Goal: Transaction & Acquisition: Purchase product/service

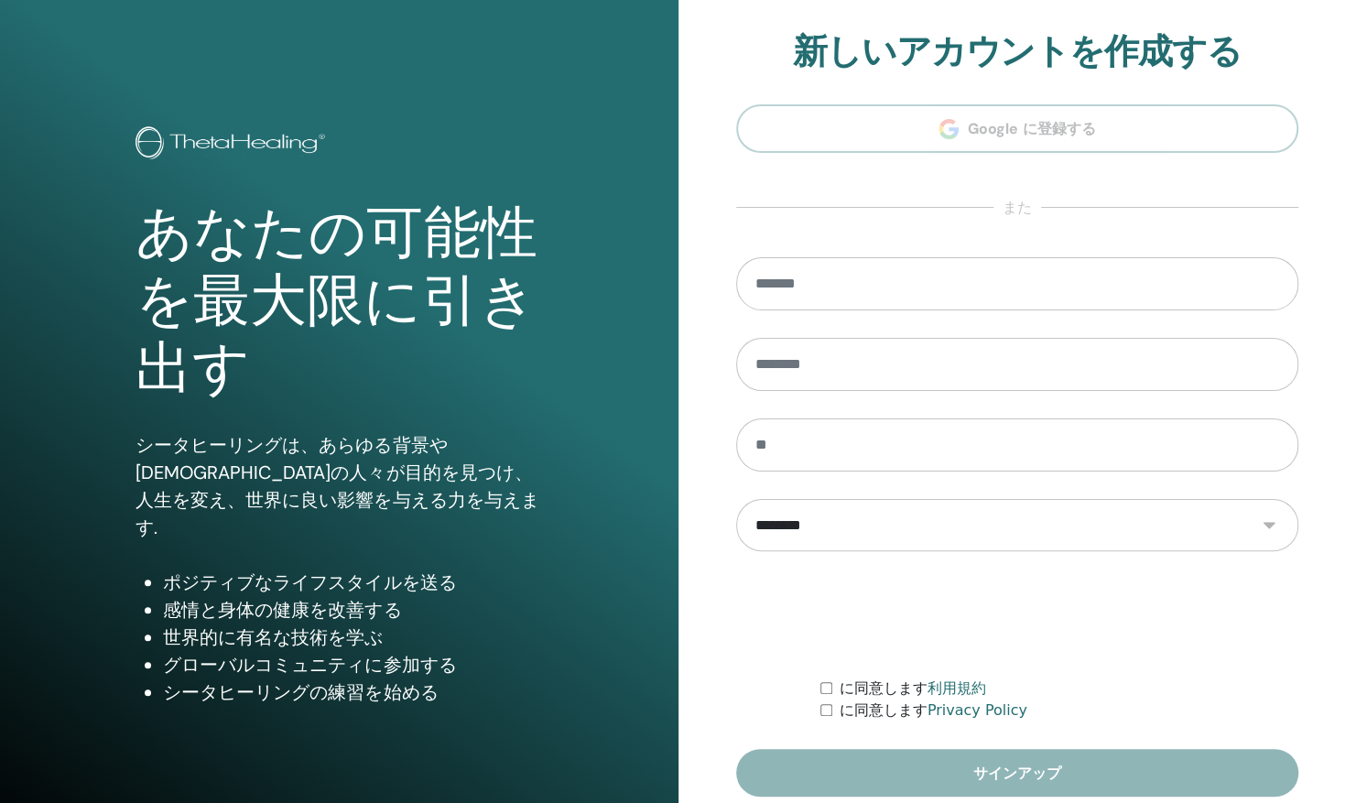
scroll to position [75, 0]
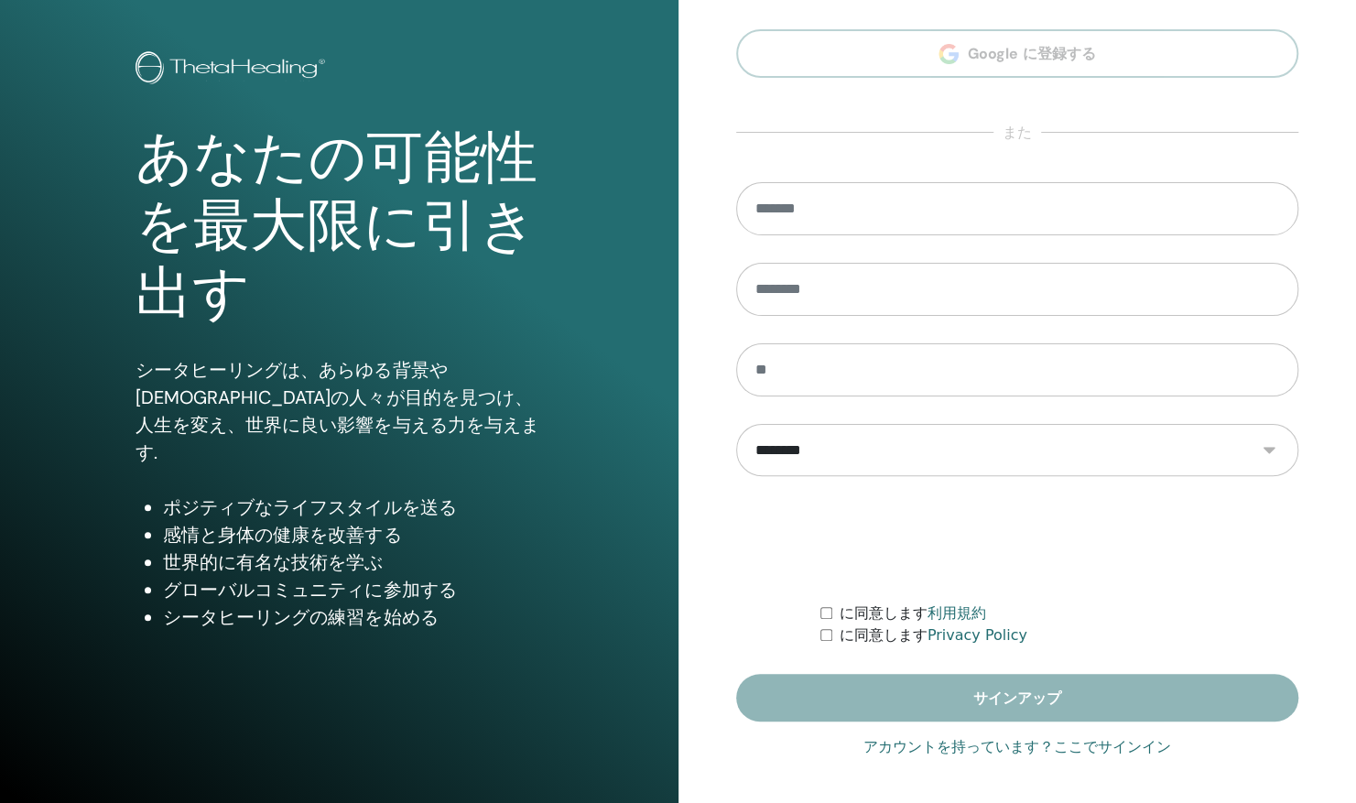
type input "**********"
click at [1101, 749] on link "アカウントを持っています？ここでサインイン" at bounding box center [1017, 747] width 308 height 22
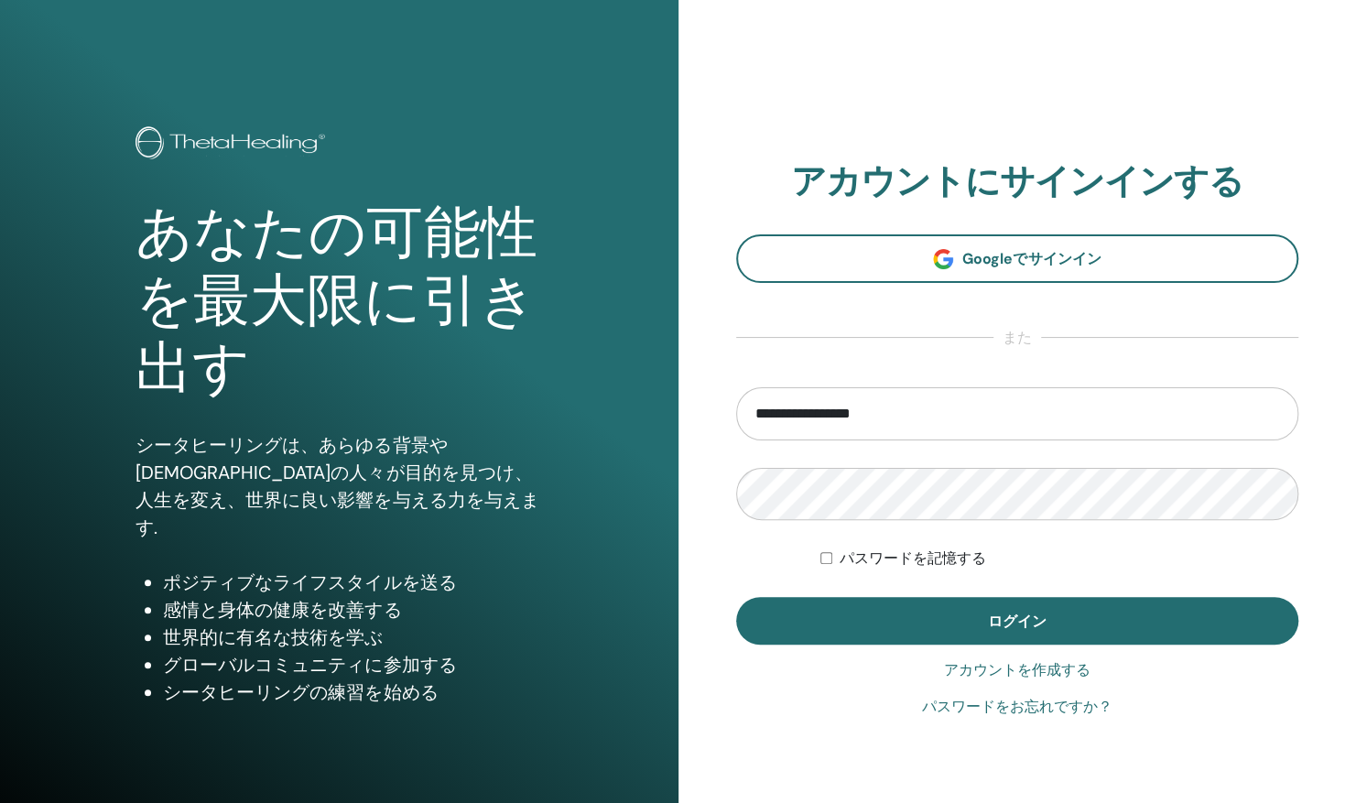
click at [1092, 623] on button "ログイン" at bounding box center [1017, 621] width 563 height 48
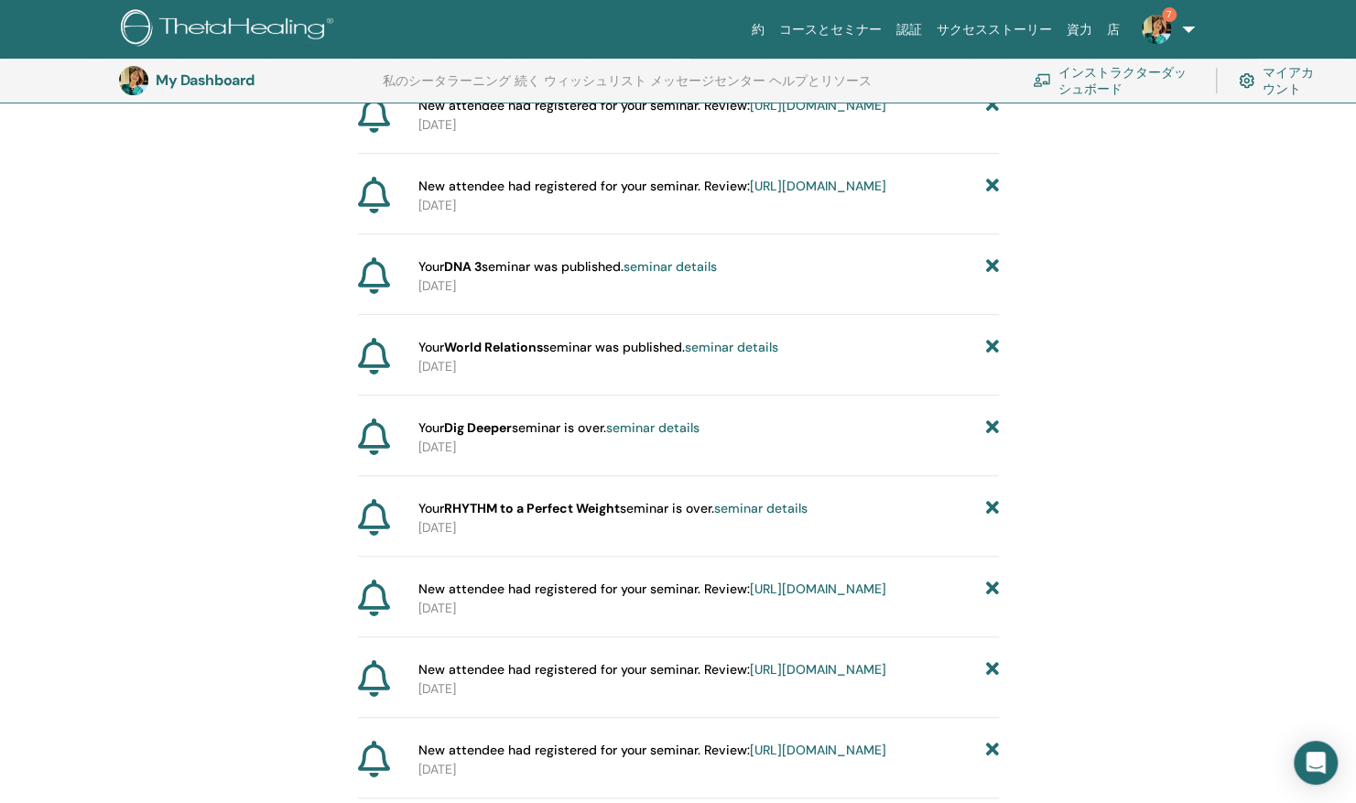
scroll to position [347, 0]
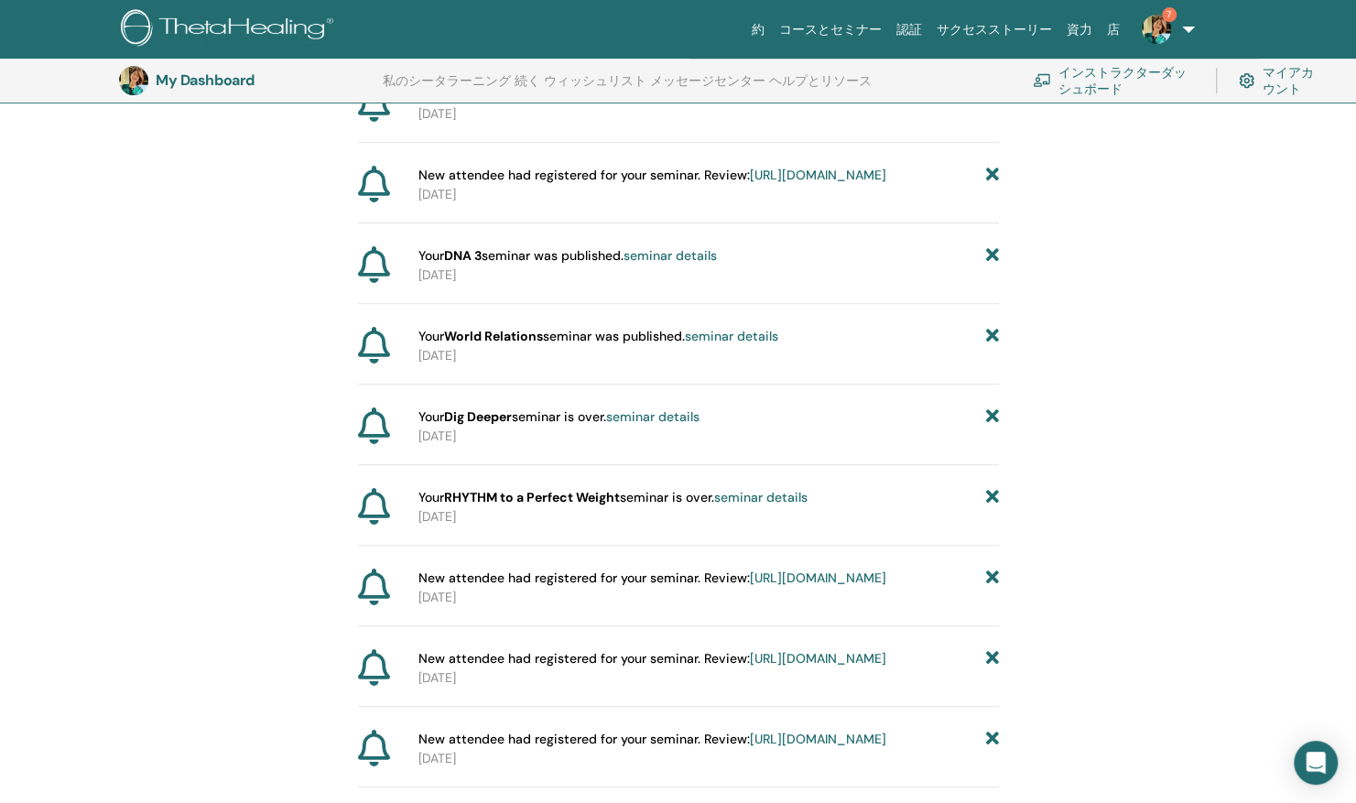
click at [565, 266] on span "Your DNA 3 seminar was published. seminar details" at bounding box center [567, 255] width 298 height 19
click at [461, 264] on strong "DNA 3" at bounding box center [463, 255] width 38 height 16
click at [645, 264] on link "seminar details" at bounding box center [670, 255] width 93 height 16
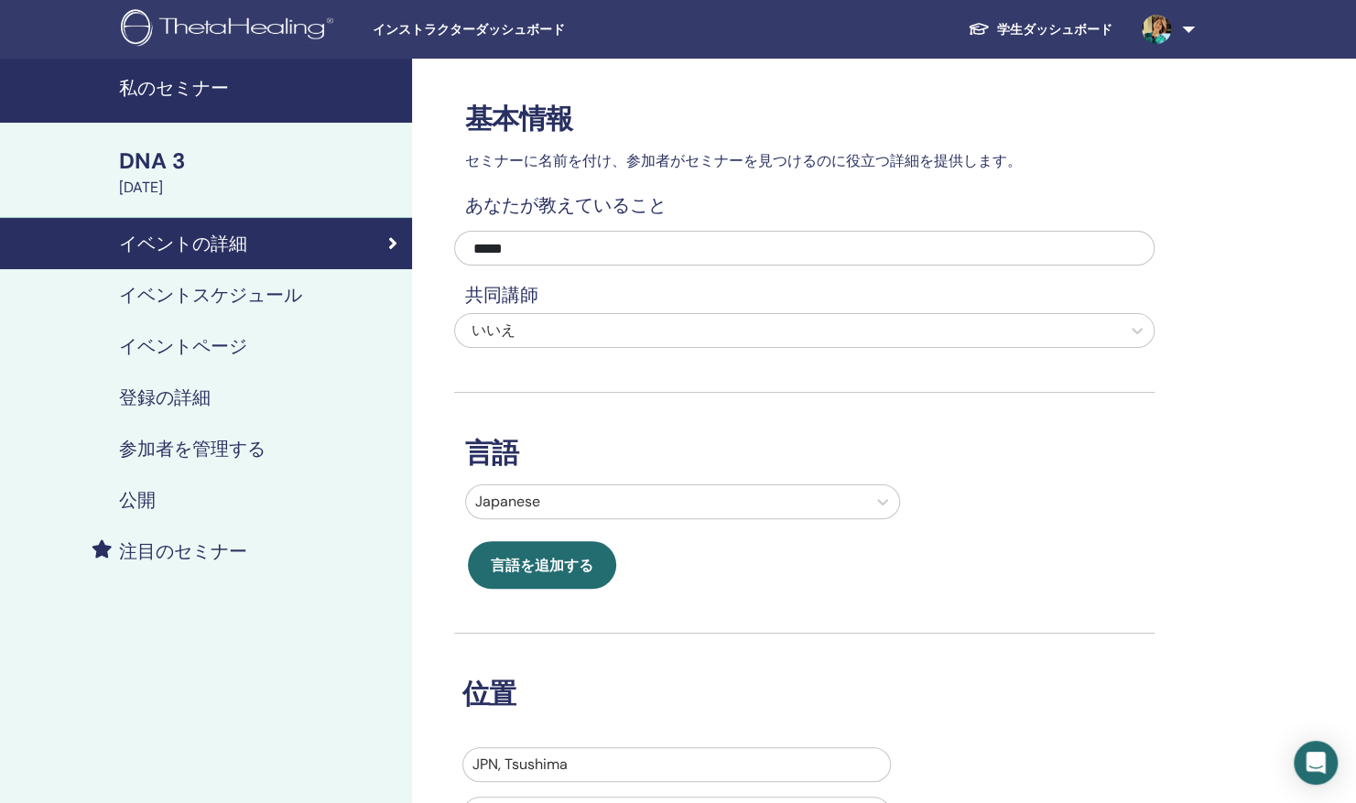
click at [176, 87] on h4 "私のセミナー" at bounding box center [260, 88] width 282 height 22
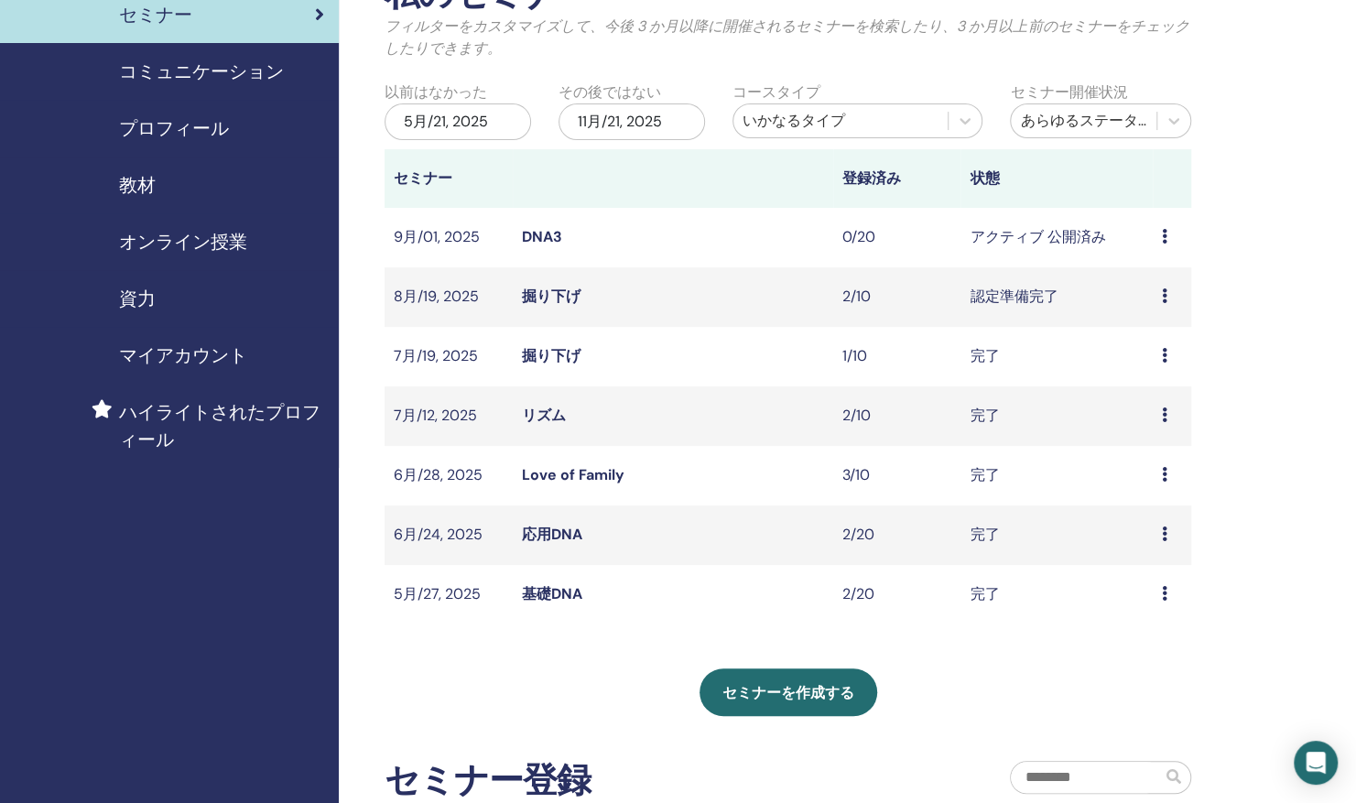
scroll to position [131, 0]
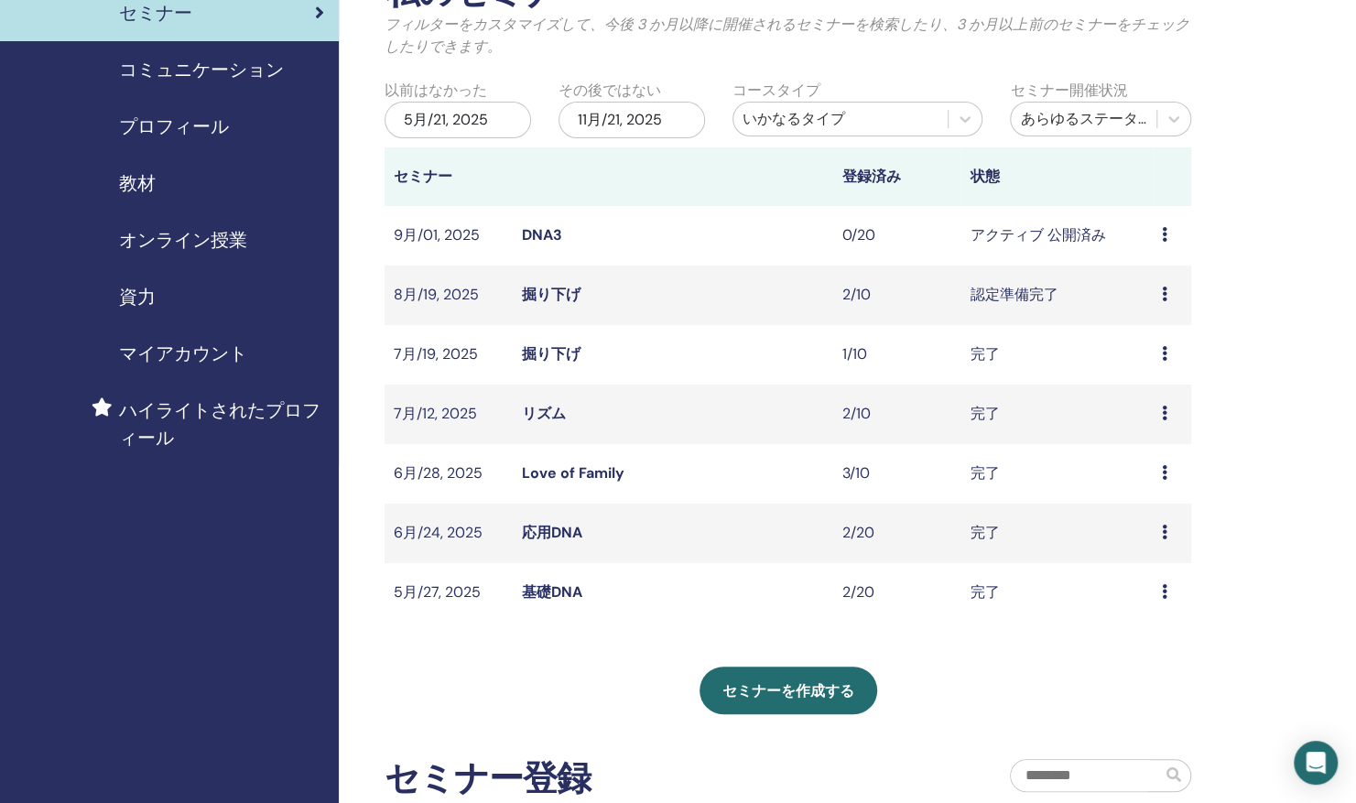
click at [544, 298] on link "掘り下げ" at bounding box center [551, 294] width 59 height 19
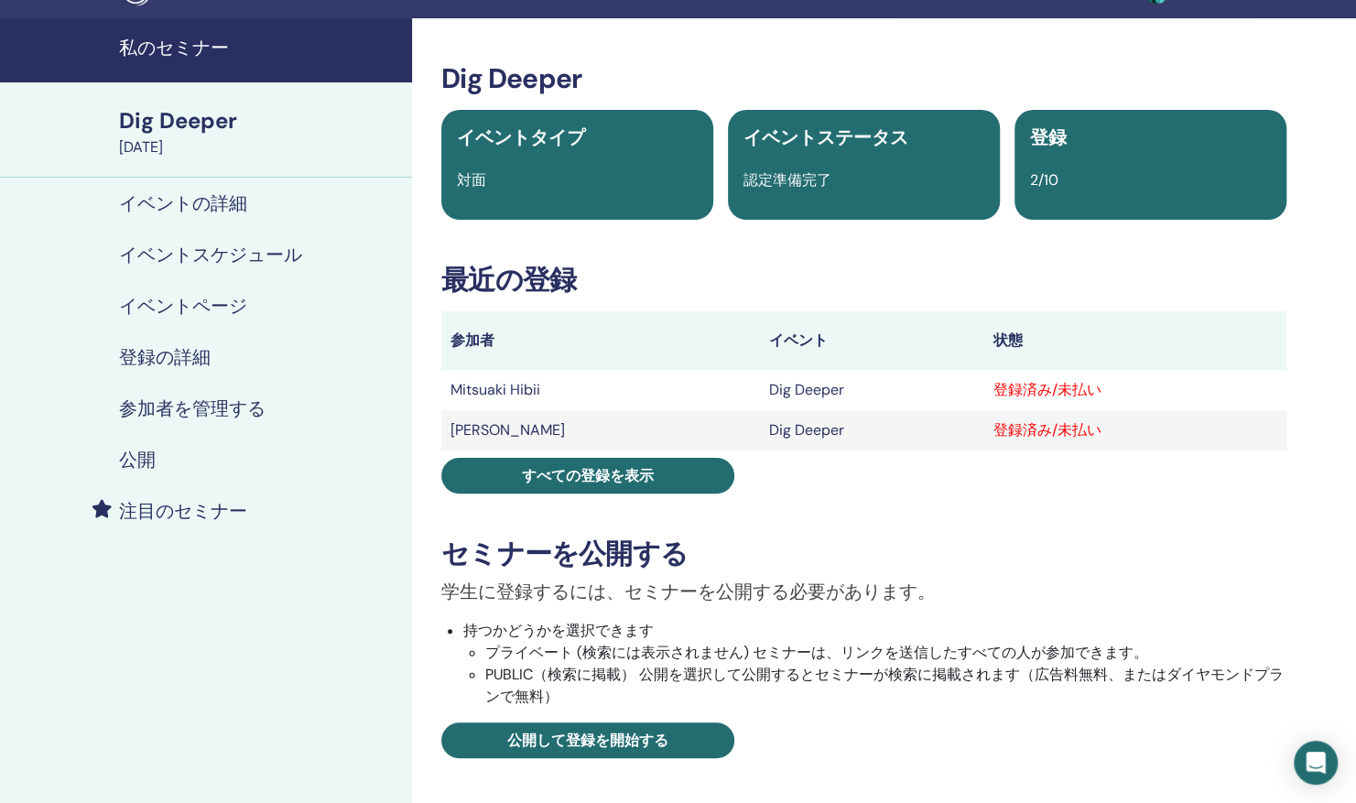
scroll to position [38, 0]
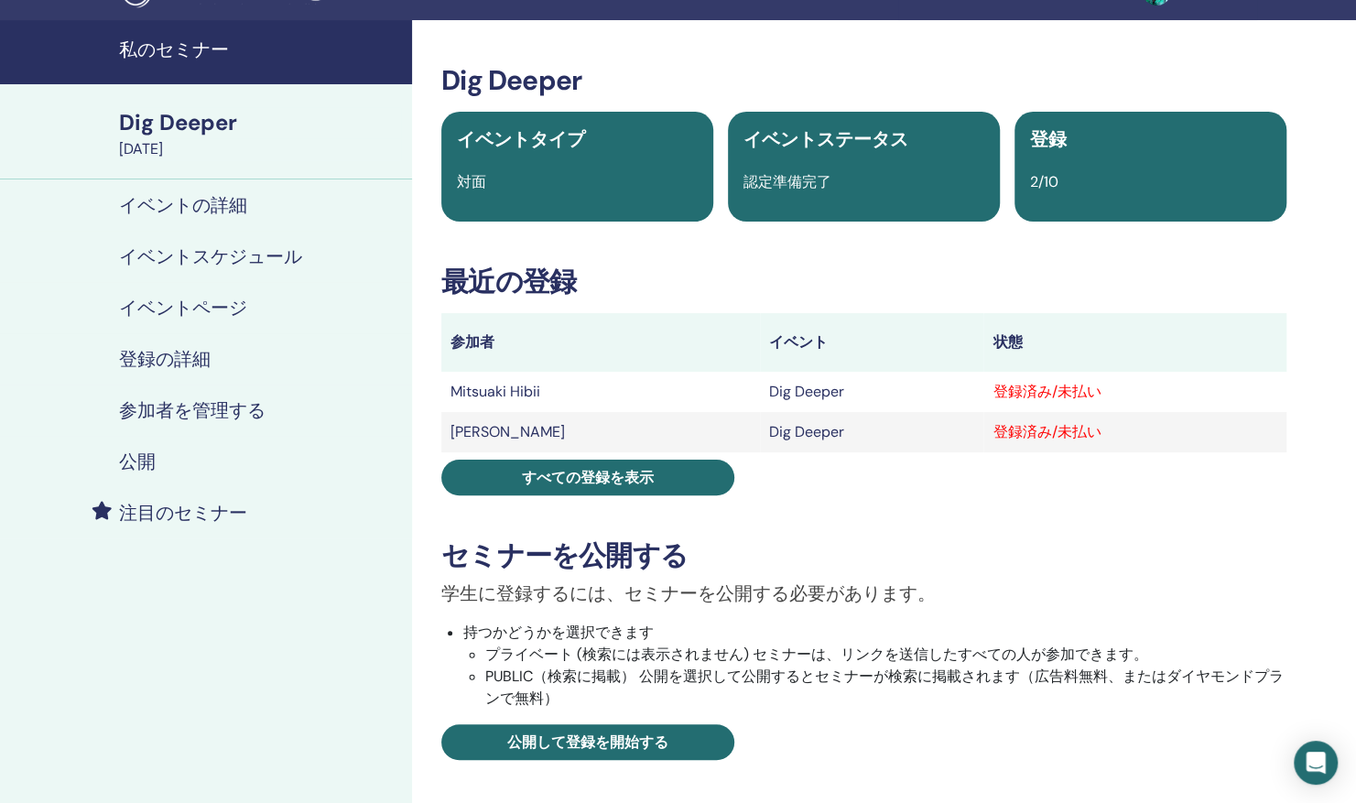
click at [1102, 390] on div "登録済み/未払い" at bounding box center [1135, 392] width 285 height 22
click at [1042, 391] on div "登録済み/未払い" at bounding box center [1135, 392] width 285 height 22
click at [181, 410] on h4 "参加者を管理する" at bounding box center [192, 410] width 146 height 22
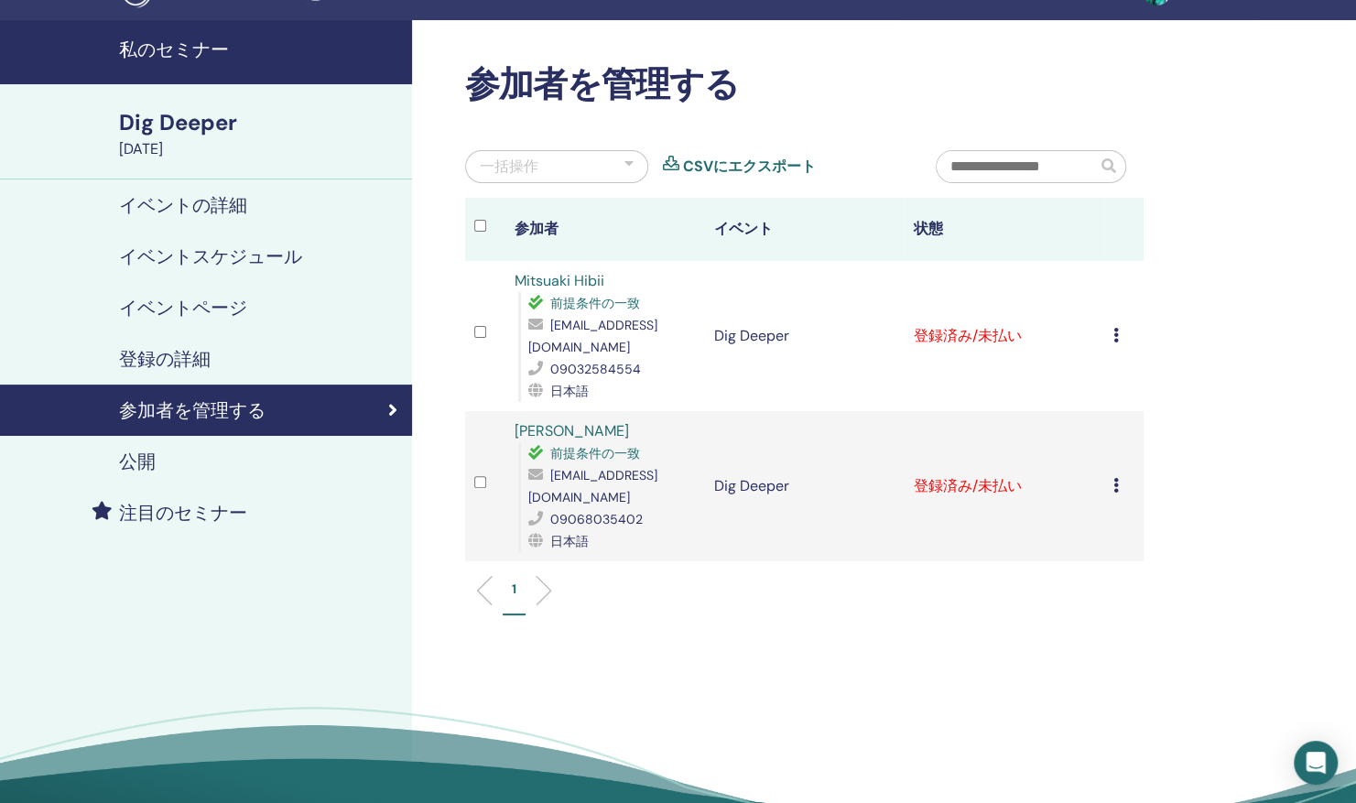
click at [1113, 328] on icon at bounding box center [1115, 335] width 5 height 15
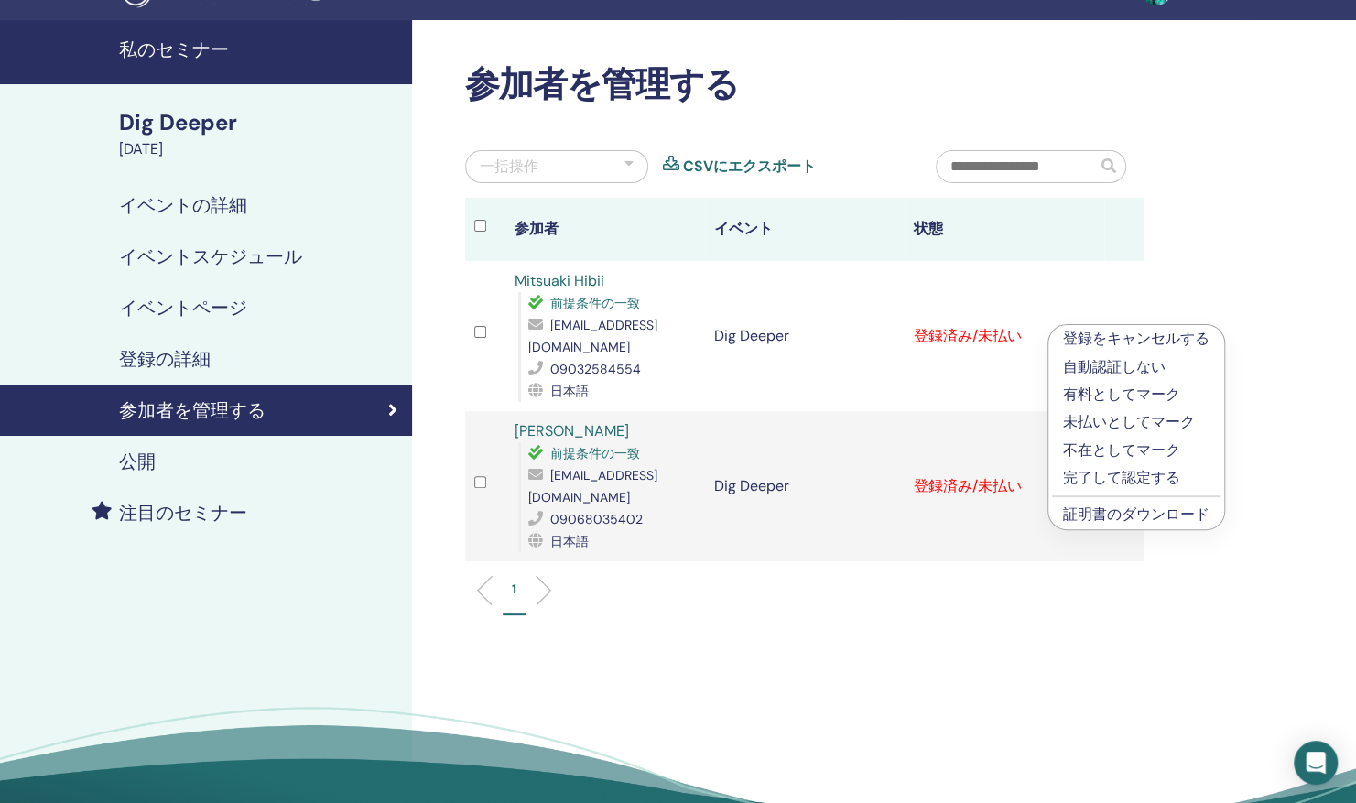
click at [1103, 480] on p "完了して認定する" at bounding box center [1136, 478] width 146 height 22
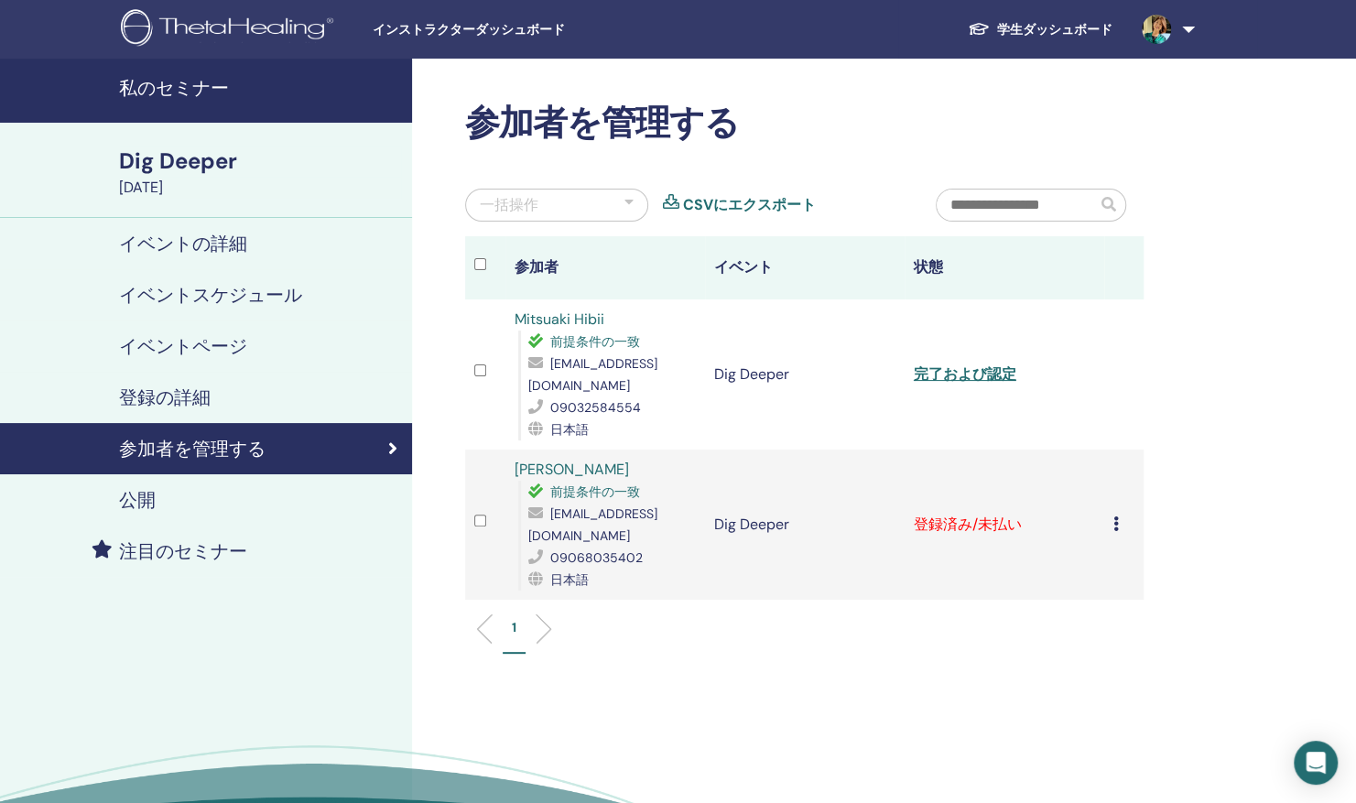
click at [1114, 516] on icon at bounding box center [1115, 523] width 5 height 15
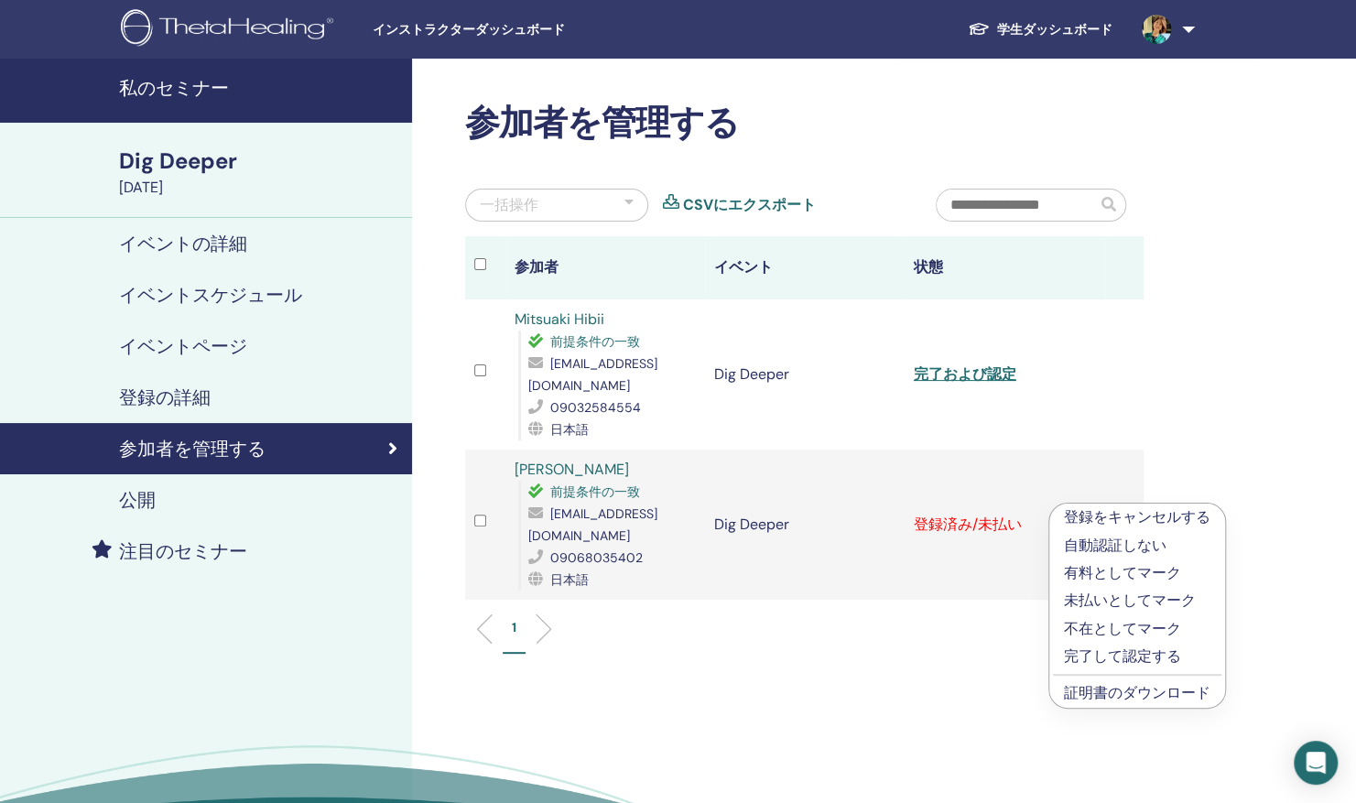
click at [1101, 667] on p "完了して認定する" at bounding box center [1137, 657] width 146 height 22
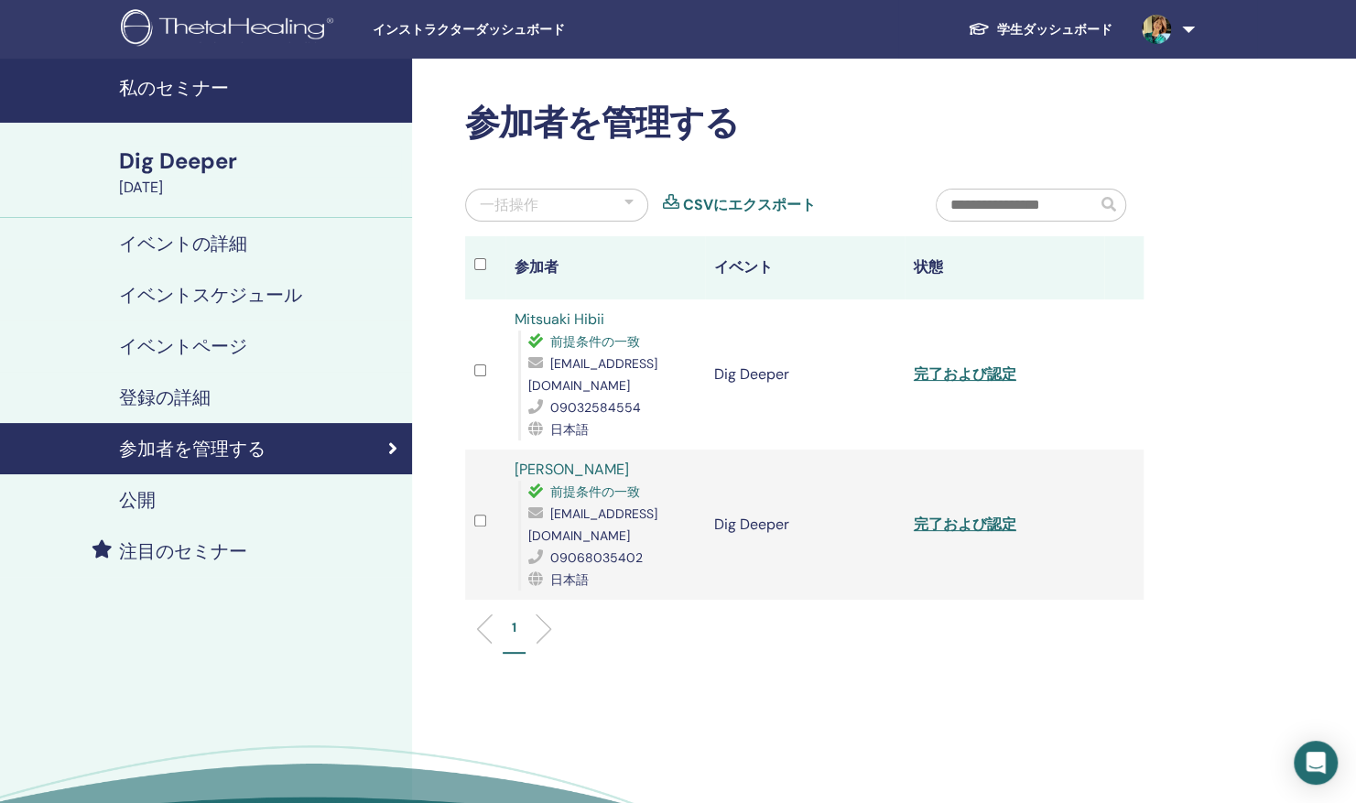
click at [167, 104] on link "私のセミナー" at bounding box center [206, 91] width 412 height 64
click at [436, 30] on span "インストラクターダッシュボード" at bounding box center [510, 29] width 275 height 19
click at [482, 37] on span "インストラクターダッシュボード" at bounding box center [510, 29] width 275 height 19
click at [410, 33] on span "インストラクターダッシュボード" at bounding box center [510, 29] width 275 height 19
click at [322, 93] on h4 "私のセミナー" at bounding box center [260, 88] width 282 height 22
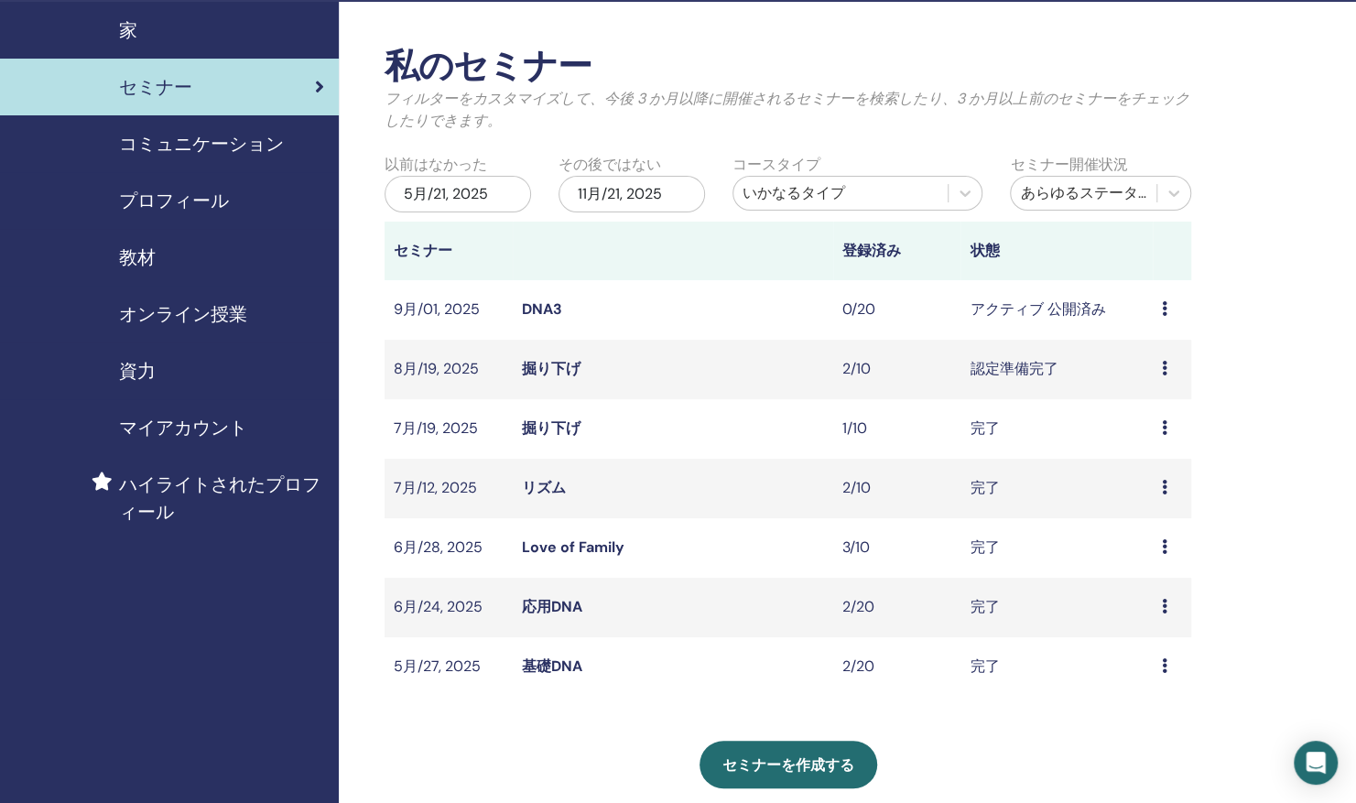
scroll to position [61, 0]
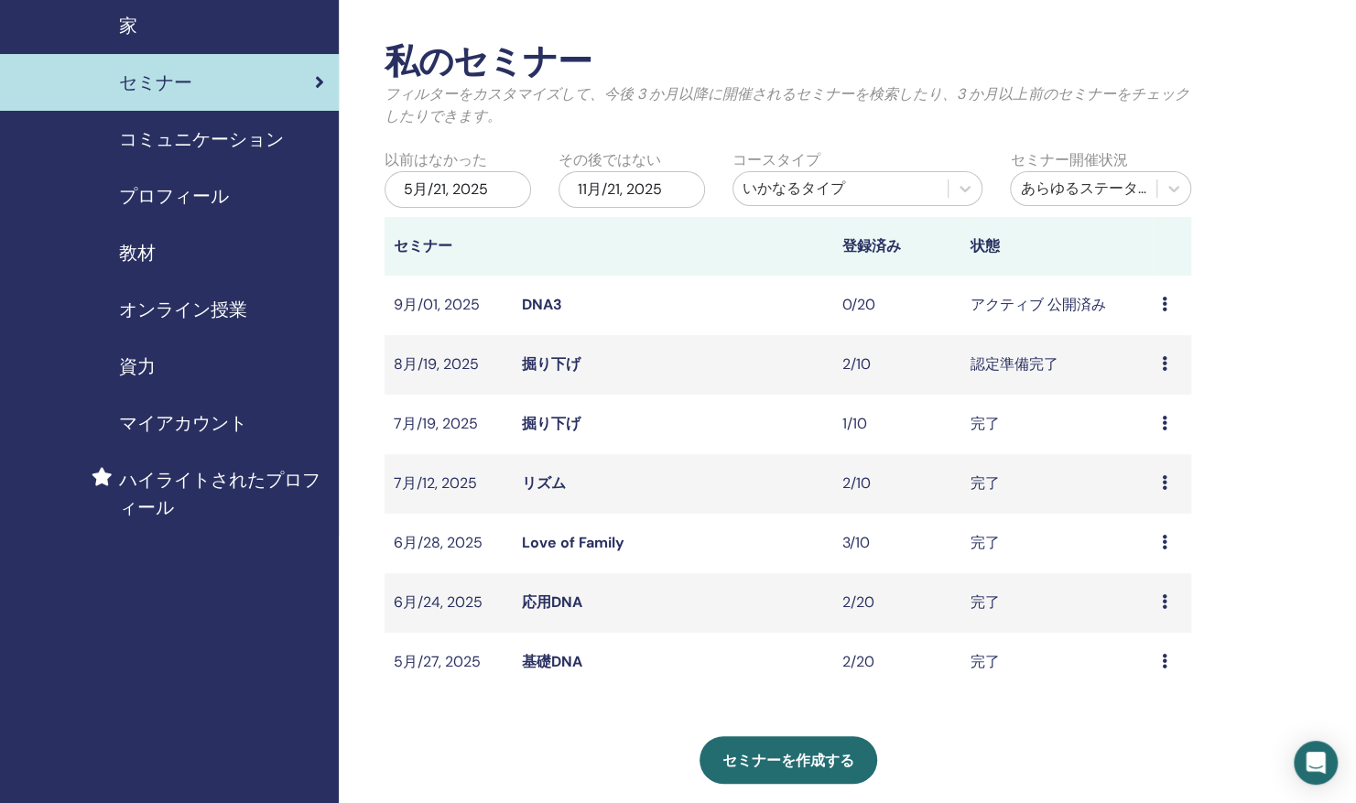
click at [198, 318] on span "オンライン授業" at bounding box center [183, 309] width 128 height 27
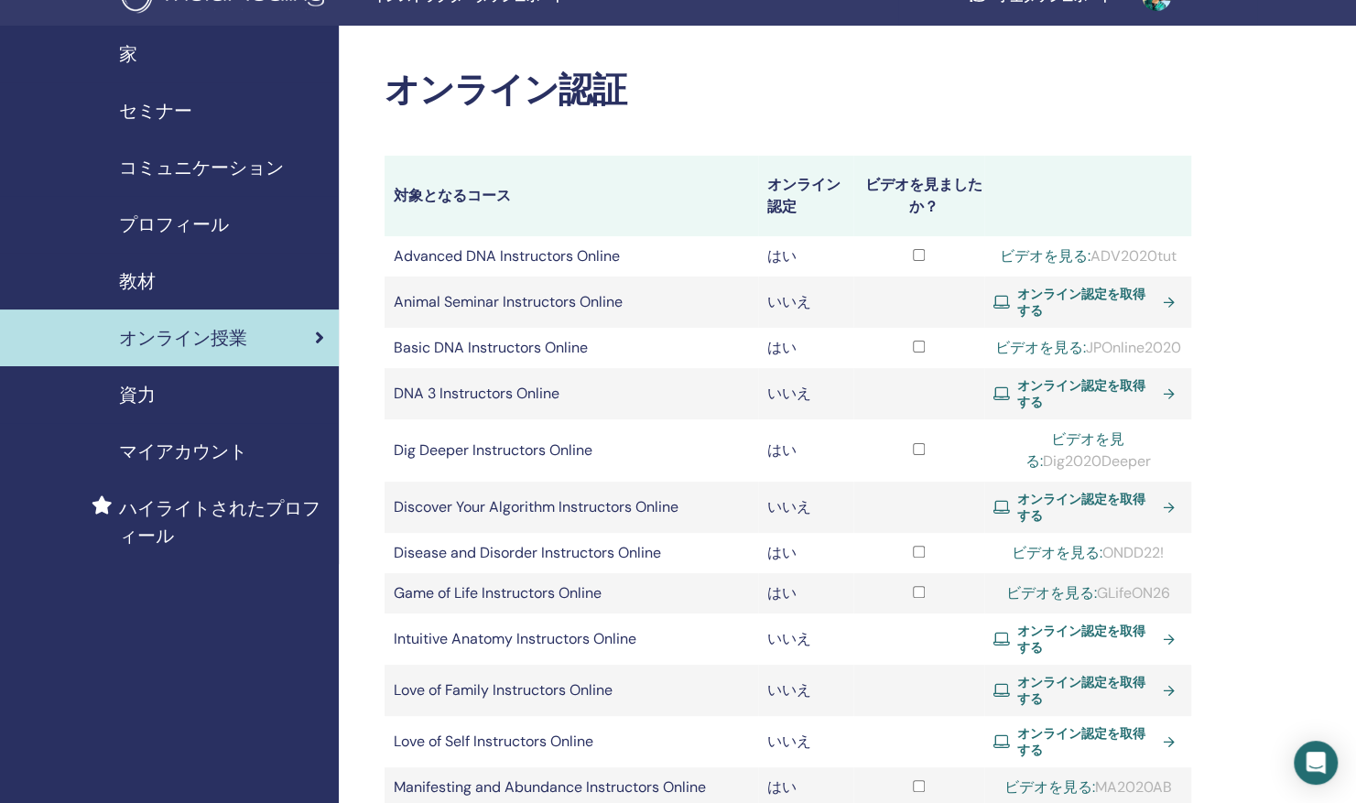
scroll to position [40, 0]
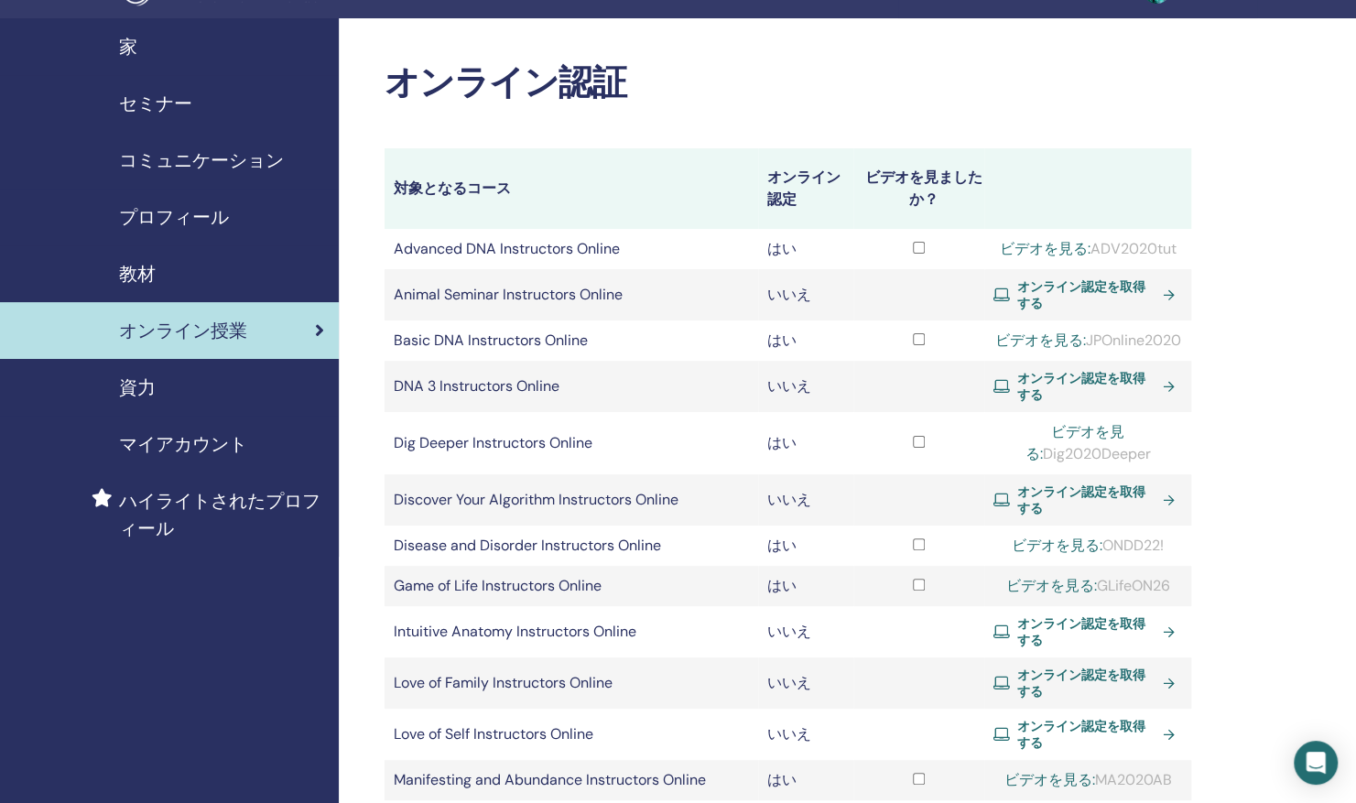
click at [1066, 399] on span "オンライン認定を取得する" at bounding box center [1086, 386] width 138 height 33
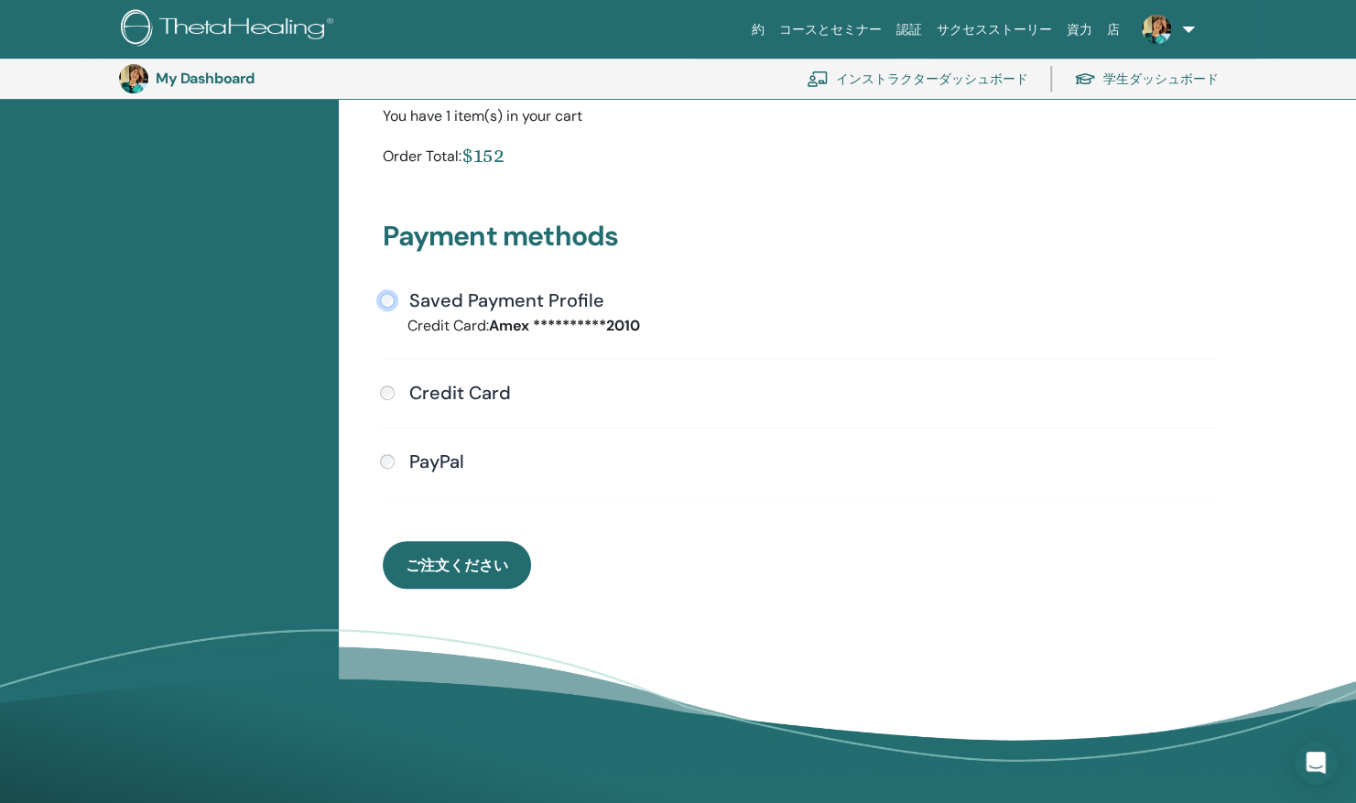
scroll to position [357, 0]
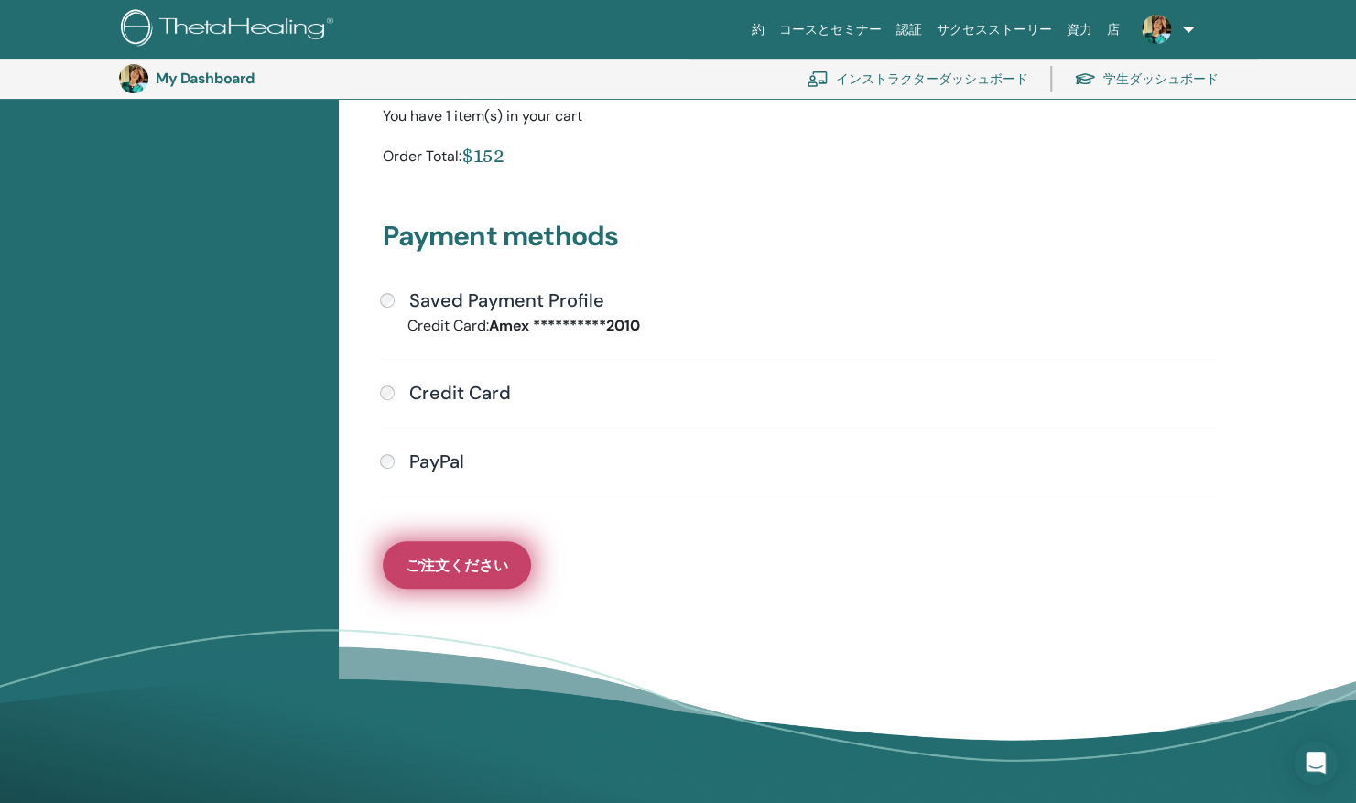
click at [465, 568] on span "ご注文ください" at bounding box center [457, 565] width 103 height 19
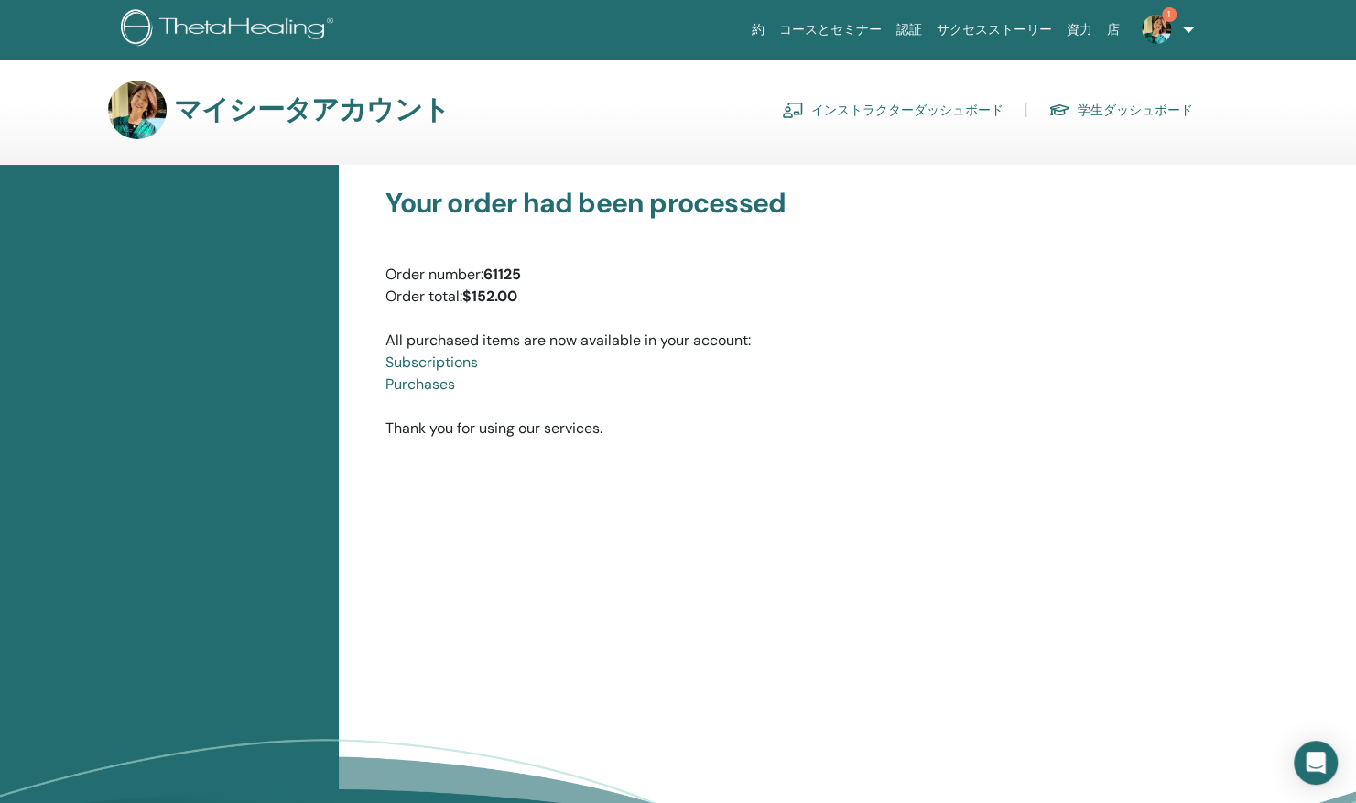
click at [897, 108] on link "インストラクターダッシュボード" at bounding box center [893, 109] width 222 height 29
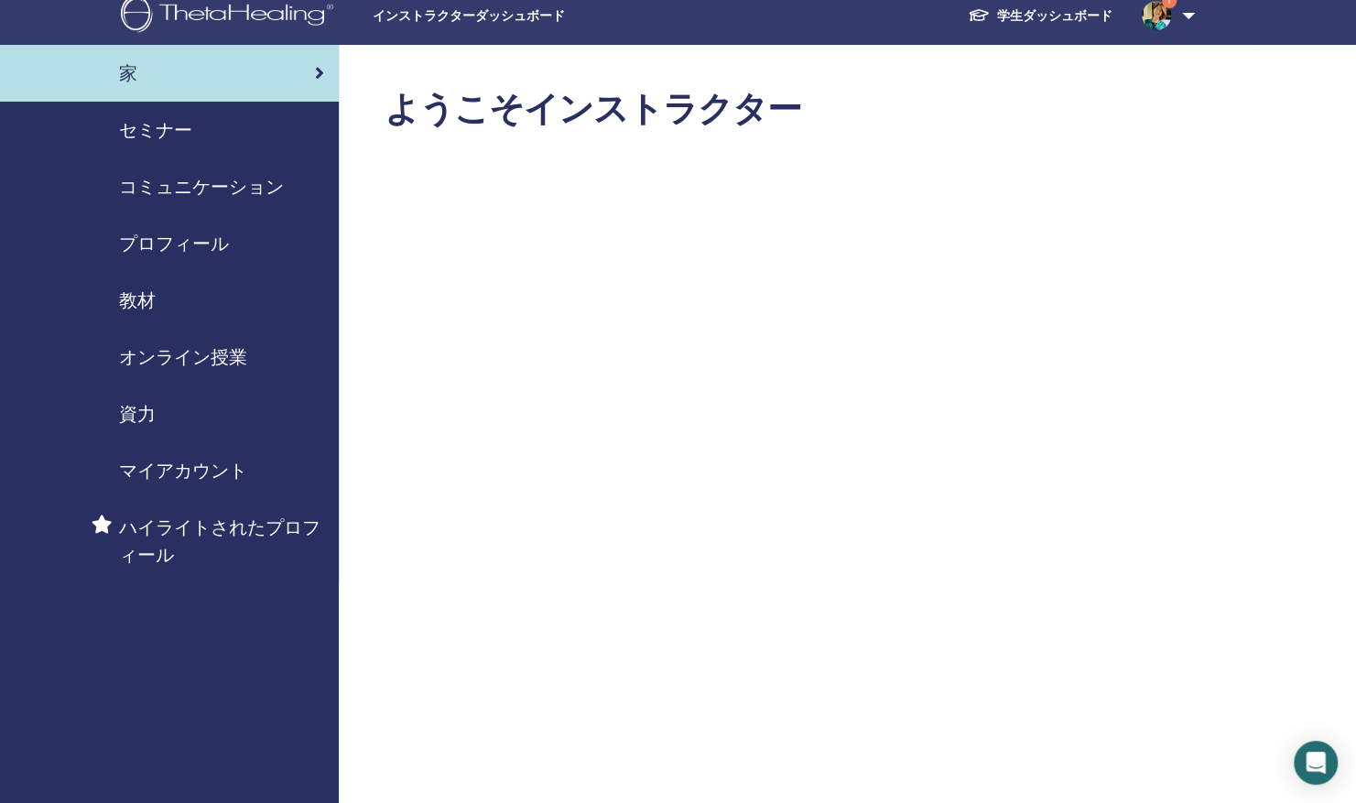
scroll to position [2, 0]
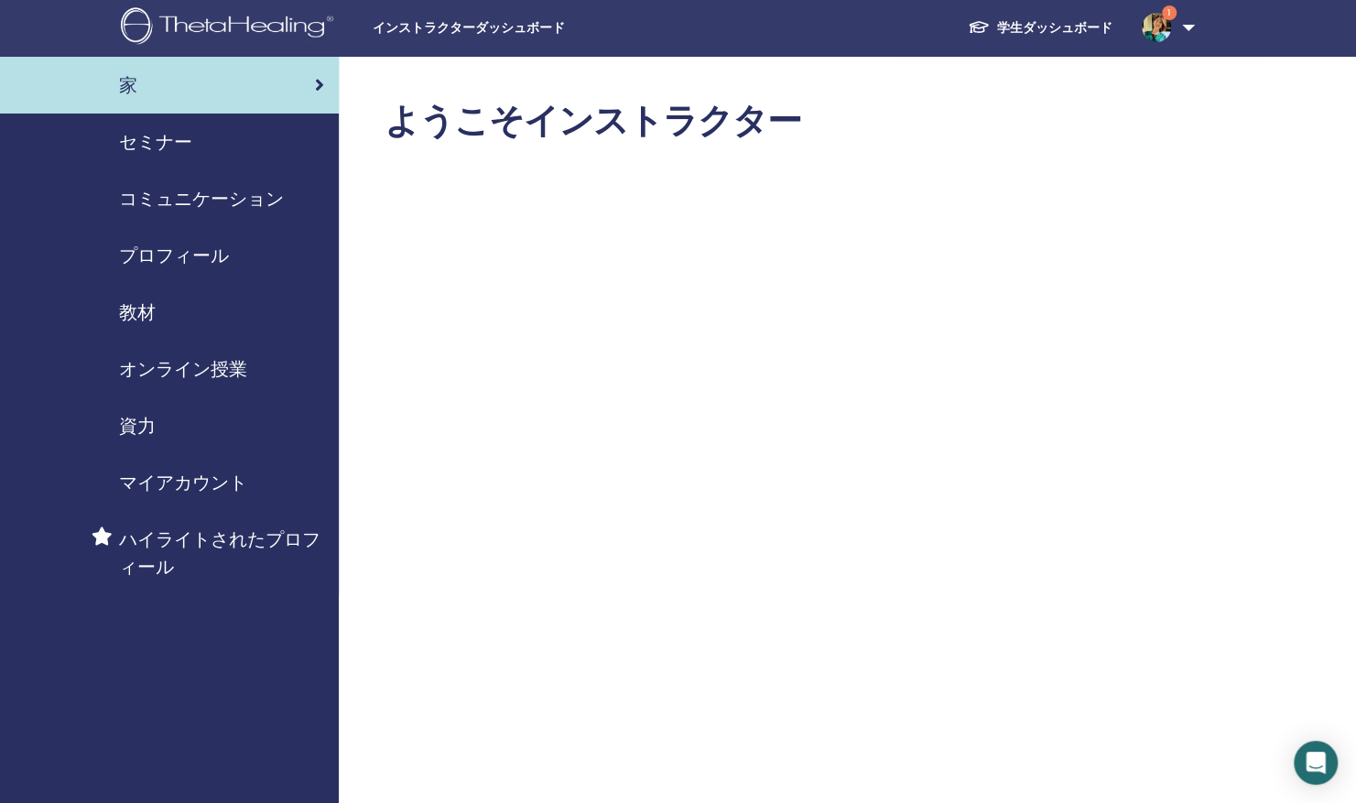
click at [181, 372] on span "オンライン授業" at bounding box center [183, 368] width 128 height 27
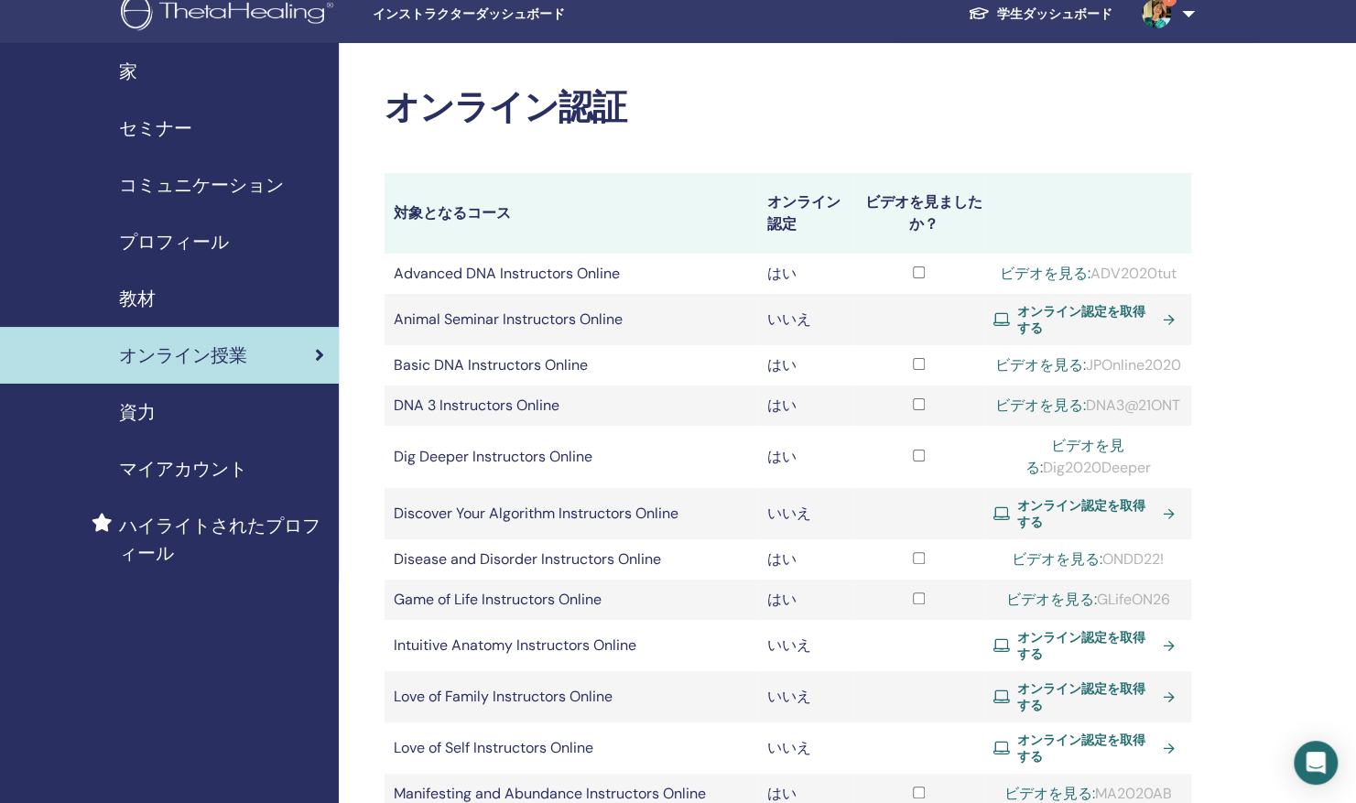
scroll to position [11, 0]
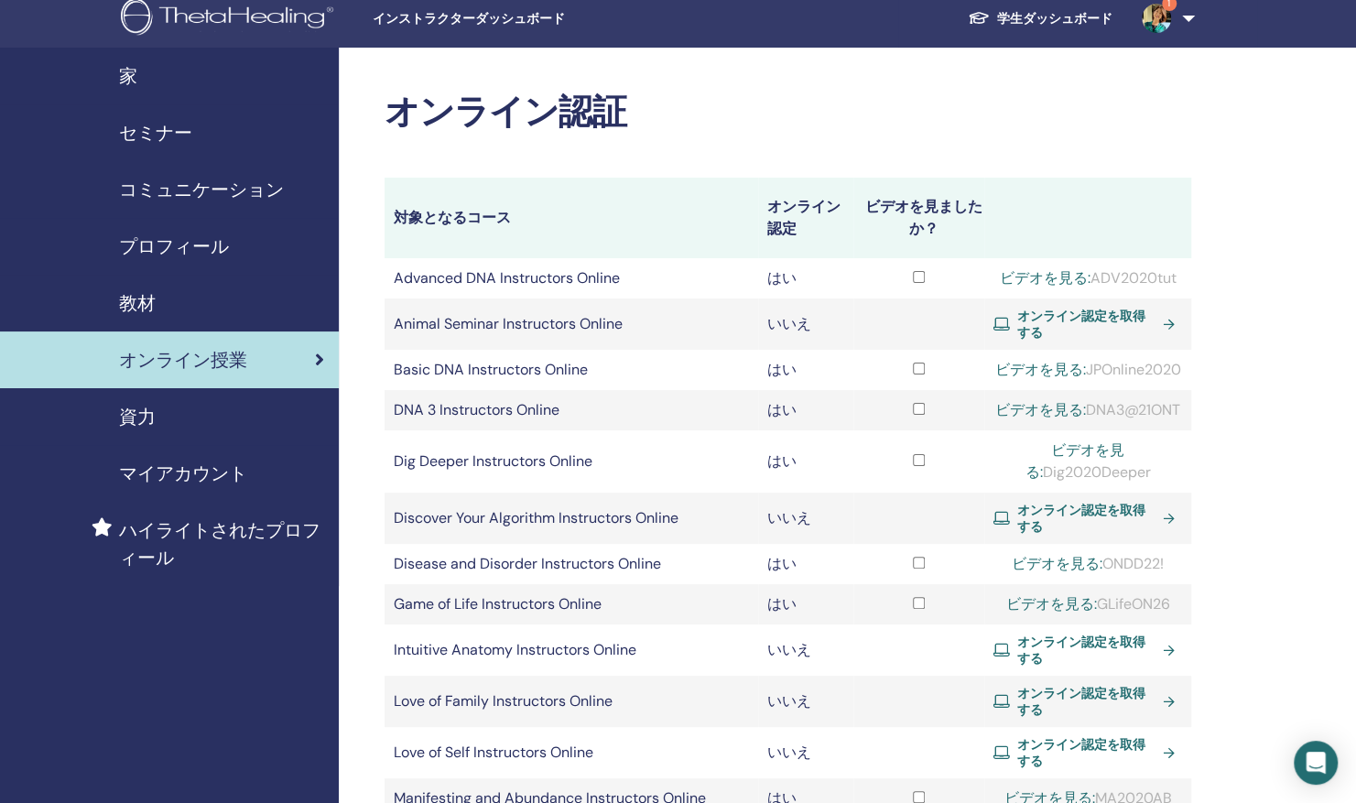
drag, startPoint x: 1046, startPoint y: 450, endPoint x: 1134, endPoint y: 450, distance: 88.8
click at [1134, 421] on div "ビデオを見る: DNA3@21ONT" at bounding box center [1087, 410] width 189 height 22
click at [1040, 421] on div "ビデオを見る: DNA3@21ONT" at bounding box center [1087, 410] width 189 height 22
drag, startPoint x: 1041, startPoint y: 447, endPoint x: 1150, endPoint y: 443, distance: 109.0
click at [1150, 421] on div "ビデオを見る: DNA3@21ONT" at bounding box center [1087, 410] width 189 height 22
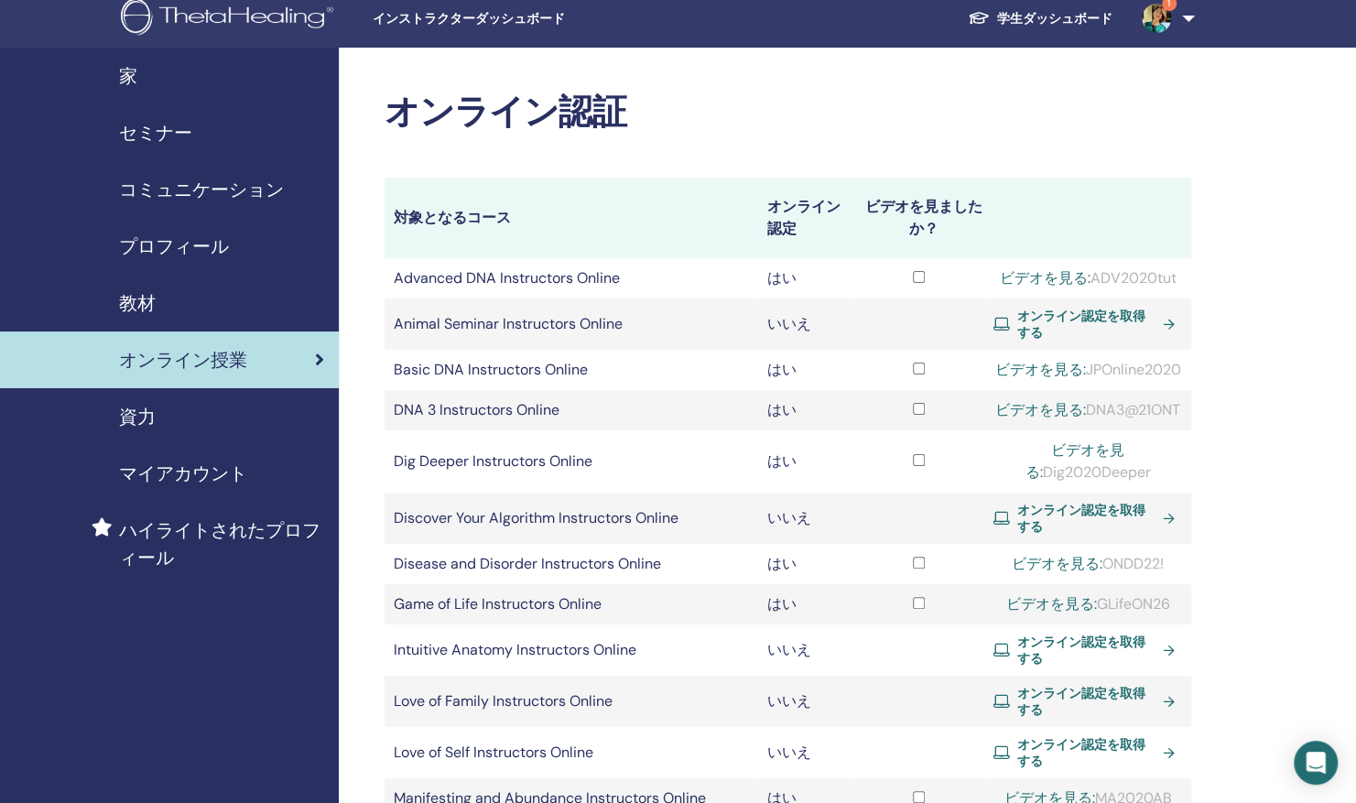
copy div "DNA3@21ONT"
click at [1121, 364] on tbody "Advanced DNA Instructors Online はい ビデオを見る: ADV2020tut Animal Seminar Instructor…" at bounding box center [788, 743] width 807 height 971
drag, startPoint x: 1121, startPoint y: 364, endPoint x: 1254, endPoint y: 441, distance: 154.2
click at [1254, 441] on div "オンライン認証 対象となるコース オンライン認定 ビデオを見ましたか？ Advanced DNA Instructors Online はい ビデオを見る: …" at bounding box center [847, 767] width 1017 height 1438
click at [1064, 419] on link "ビデオを見る:" at bounding box center [1040, 409] width 91 height 19
